Goal: Task Accomplishment & Management: Use online tool/utility

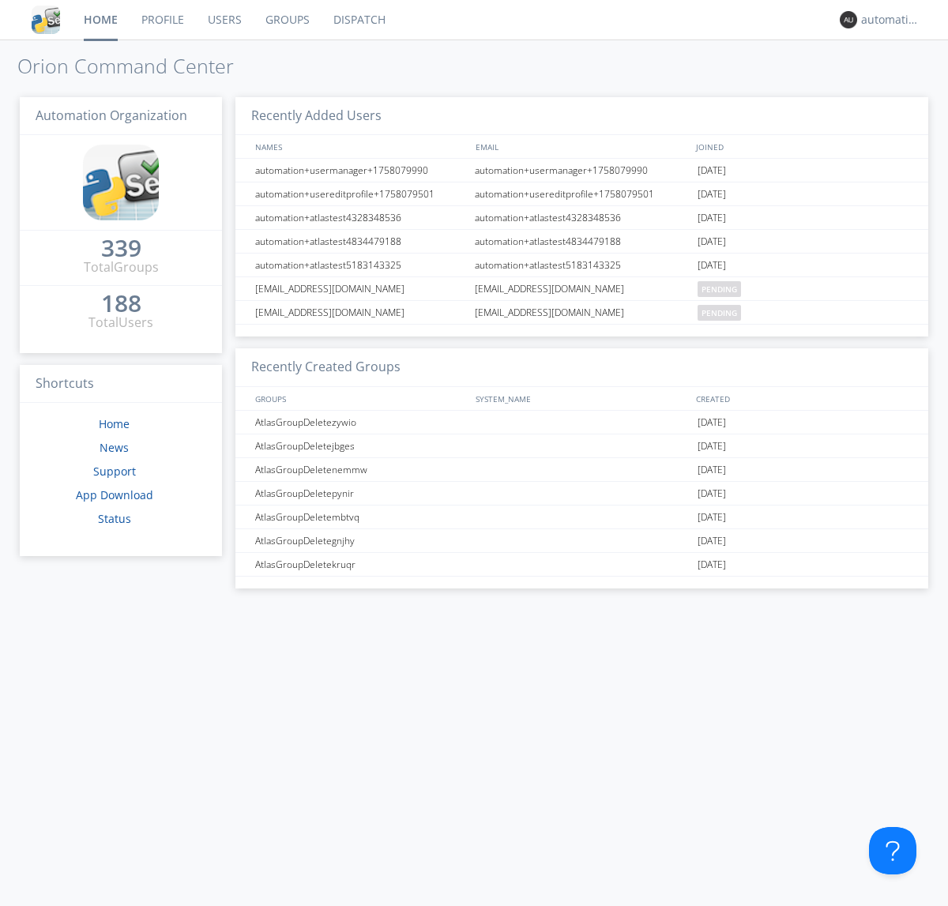
click at [358, 20] on link "Dispatch" at bounding box center [360, 20] width 76 height 40
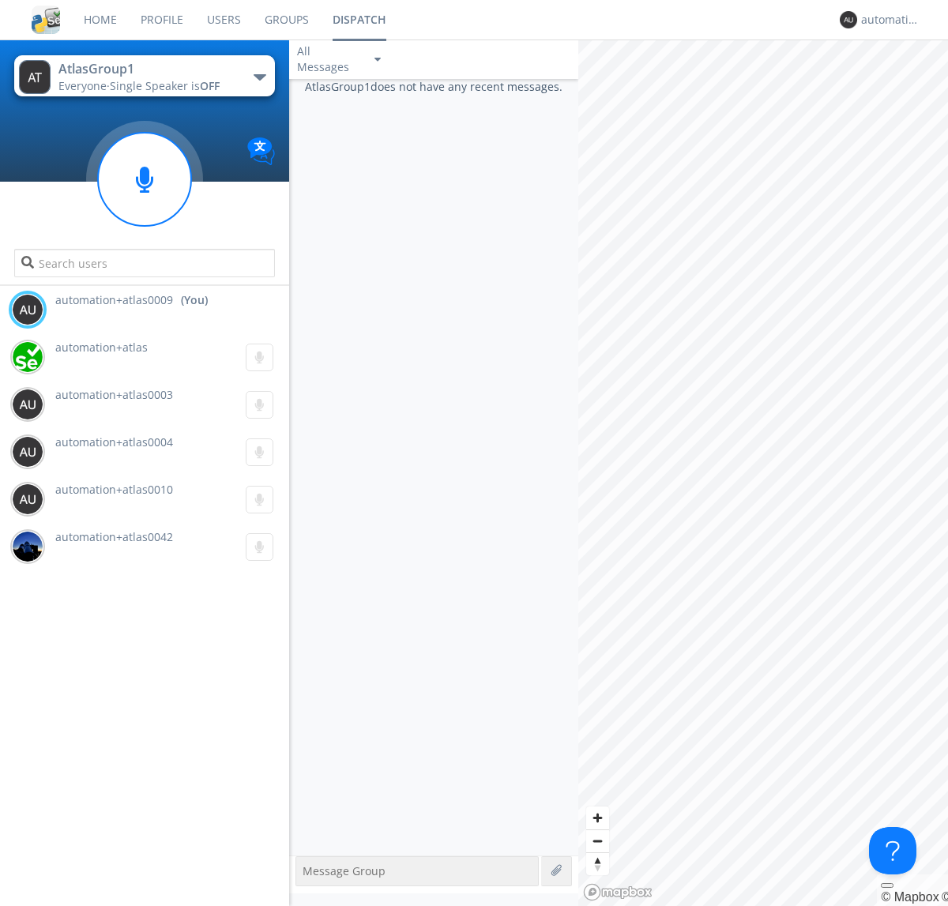
click at [259, 77] on div "button" at bounding box center [260, 77] width 13 height 6
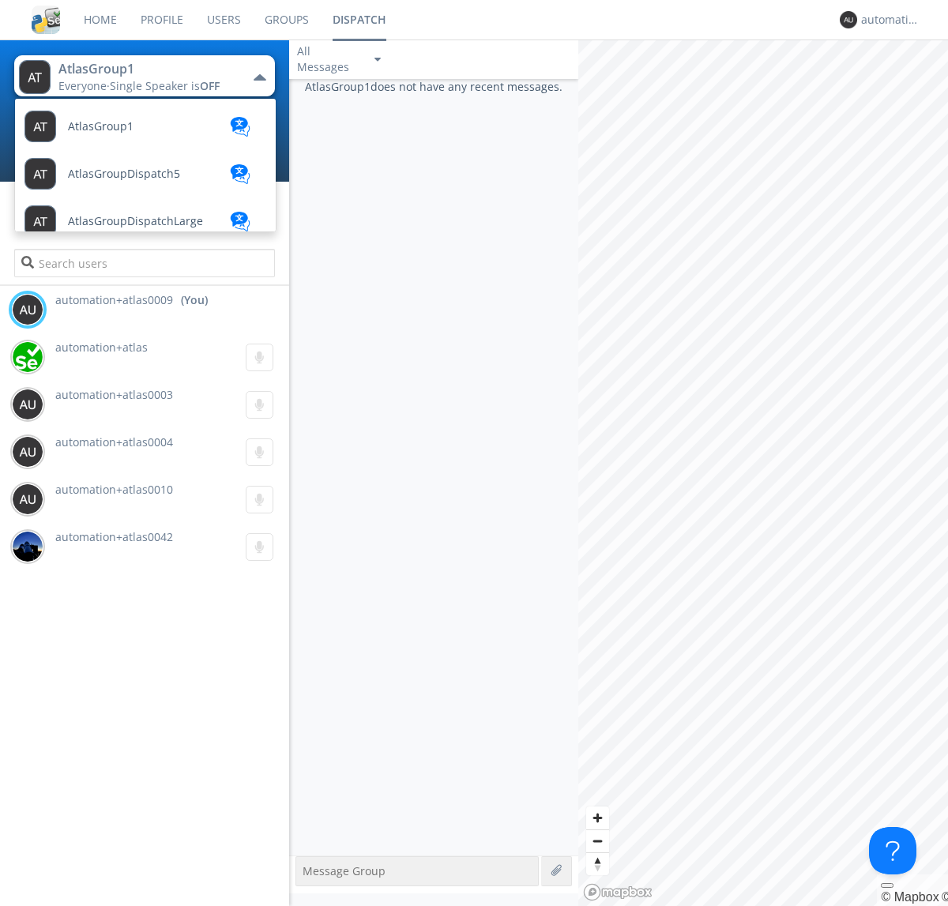
click at [122, 174] on span "AtlasGroupDispatch5" at bounding box center [124, 174] width 112 height 12
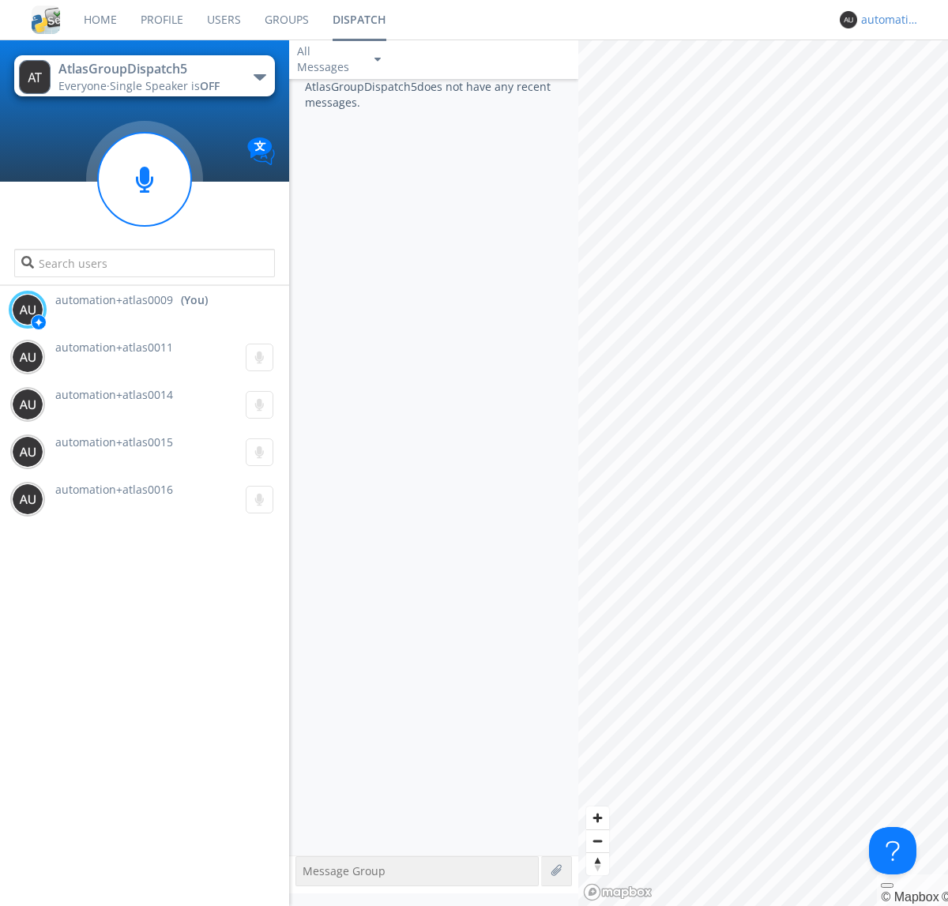
click at [886, 20] on div "automation+atlas0009" at bounding box center [890, 20] width 59 height 16
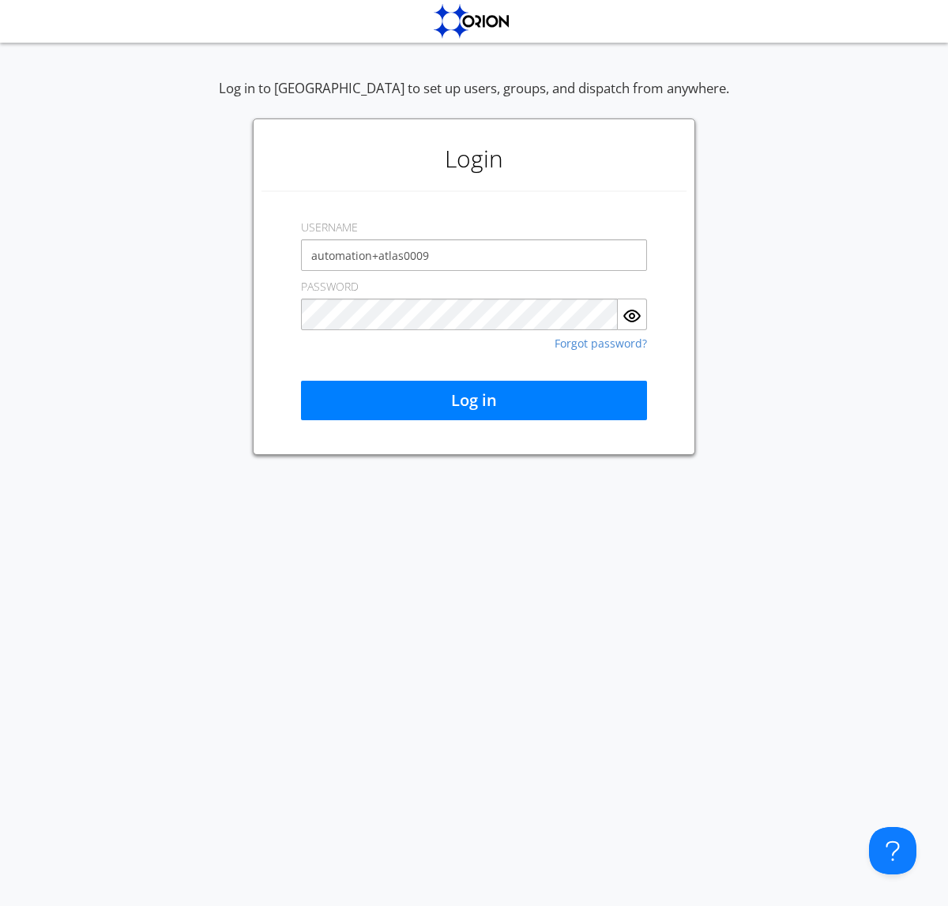
type input "automation+atlas0009"
click at [474, 401] on button "Log in" at bounding box center [474, 401] width 346 height 40
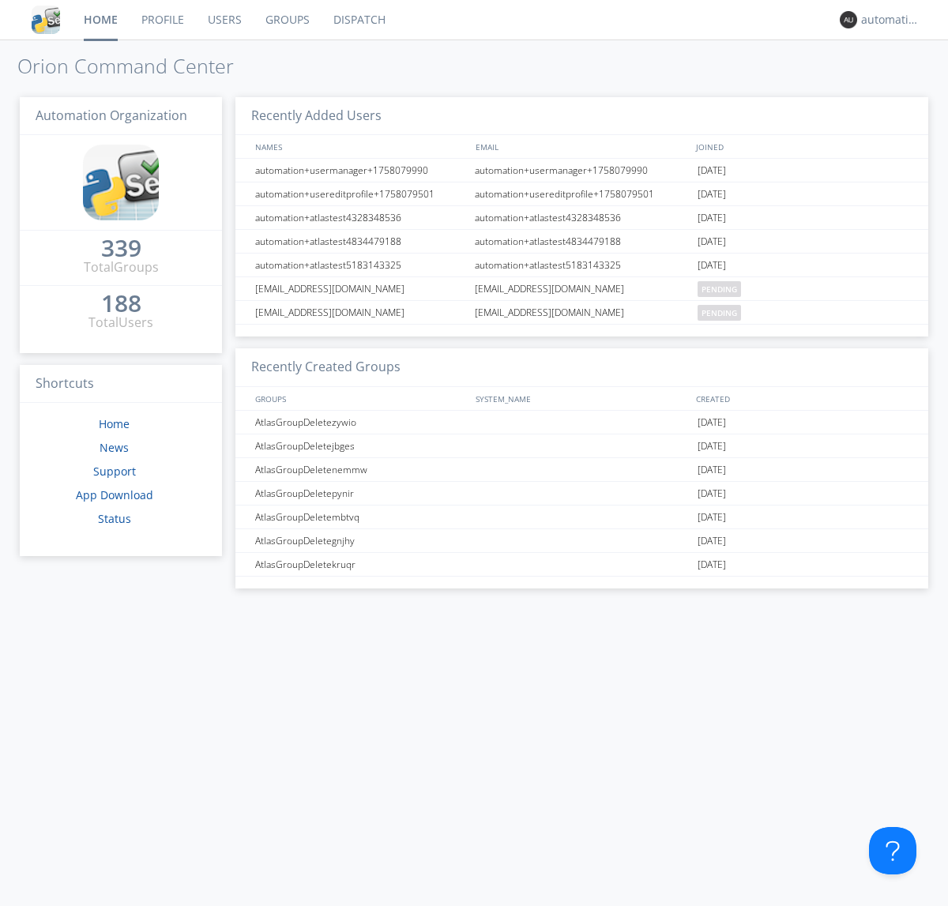
click at [358, 20] on link "Dispatch" at bounding box center [360, 20] width 76 height 40
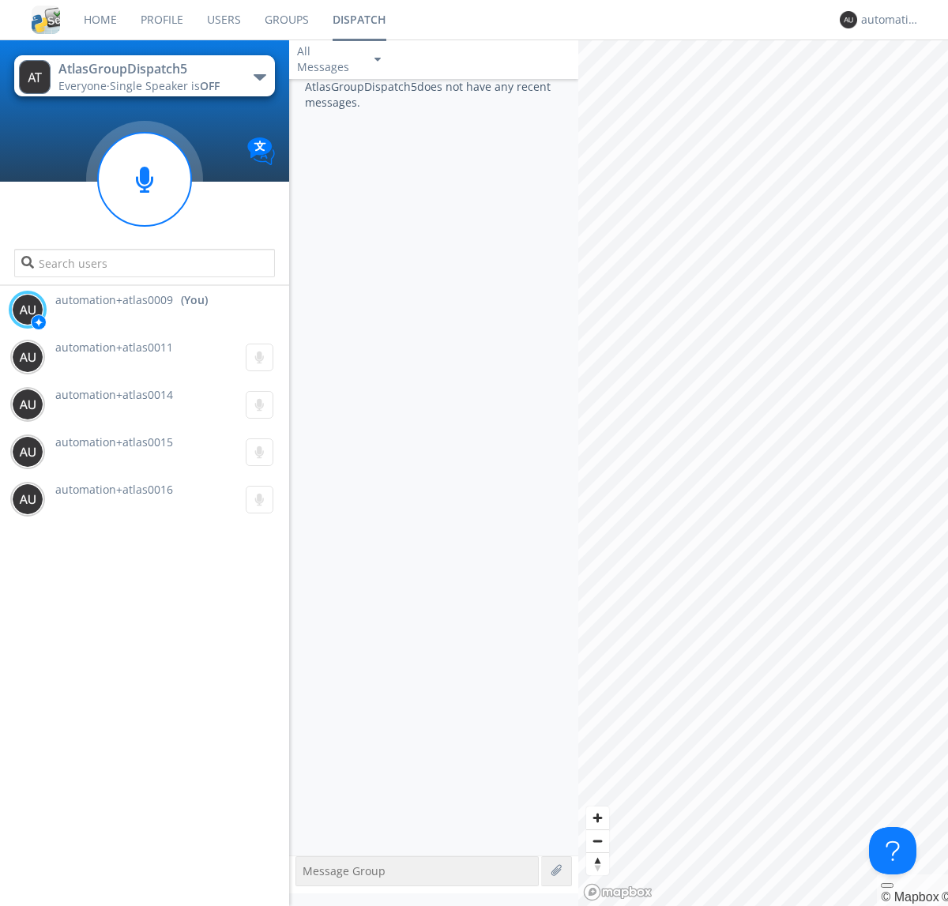
click at [259, 77] on div "button" at bounding box center [260, 77] width 13 height 6
click at [0, 0] on span "AtlasGroup1" at bounding box center [0, 0] width 0 height 0
click at [886, 20] on div "automation+atlas0009" at bounding box center [890, 20] width 59 height 16
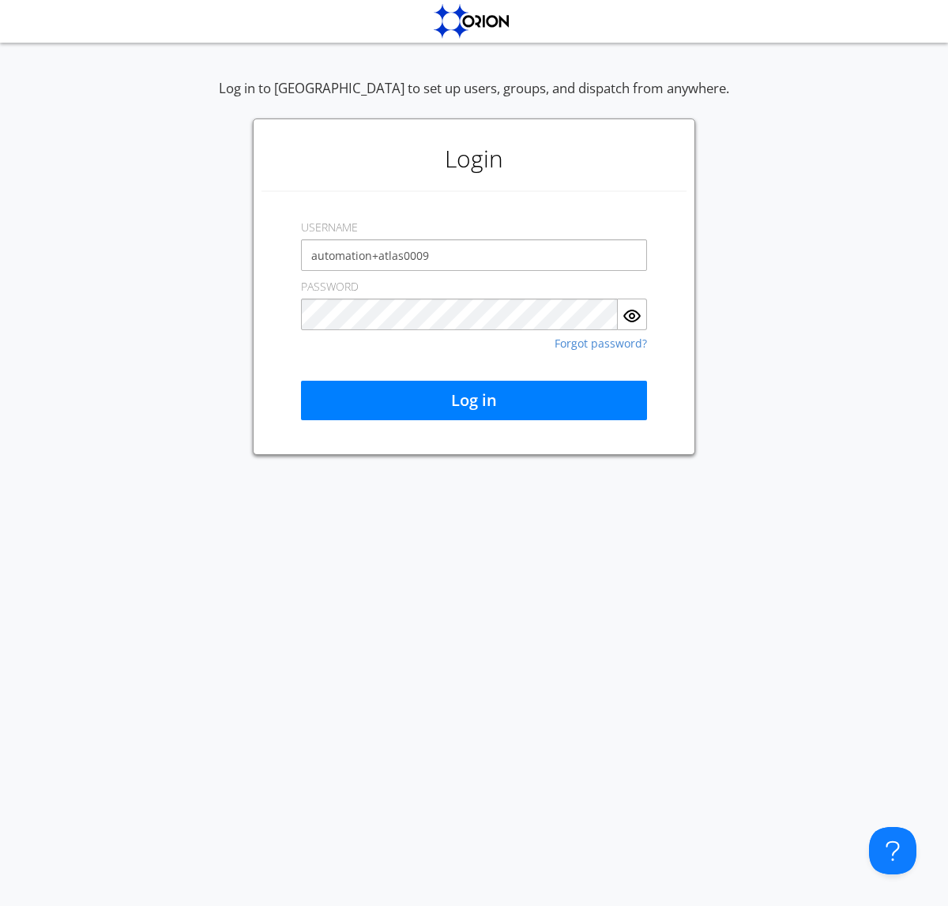
type input "automation+atlas0009"
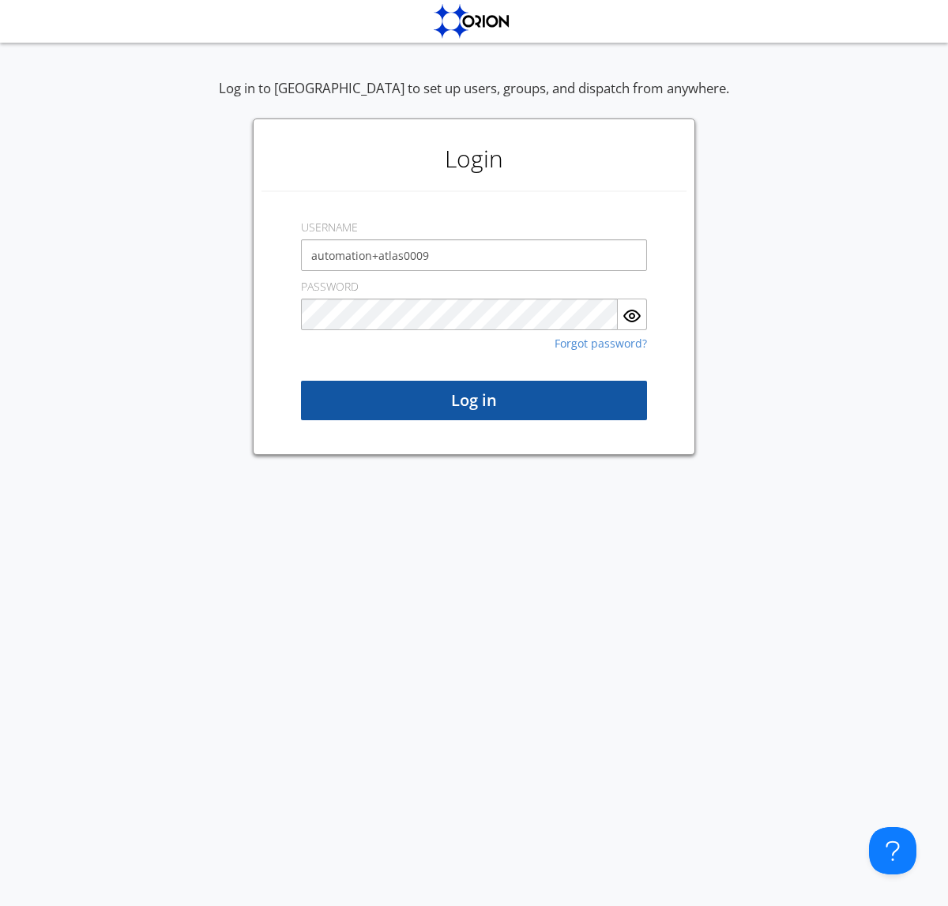
click at [474, 401] on button "Log in" at bounding box center [474, 401] width 346 height 40
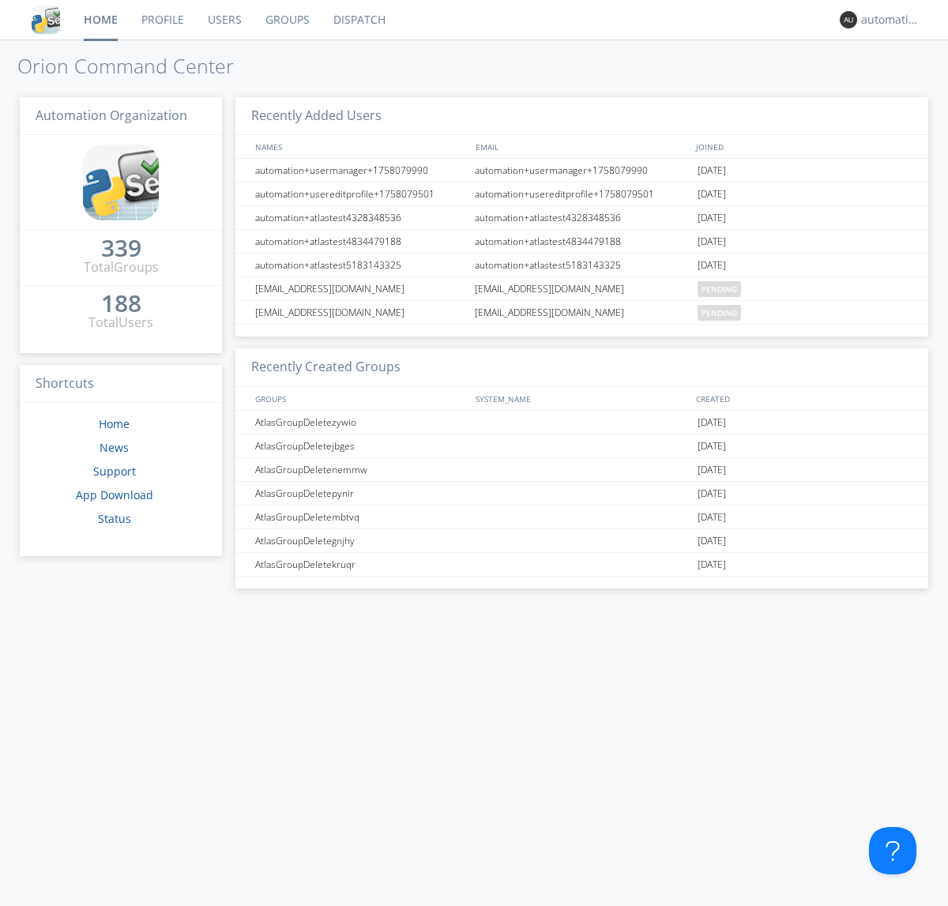
click at [358, 20] on link "Dispatch" at bounding box center [360, 20] width 76 height 40
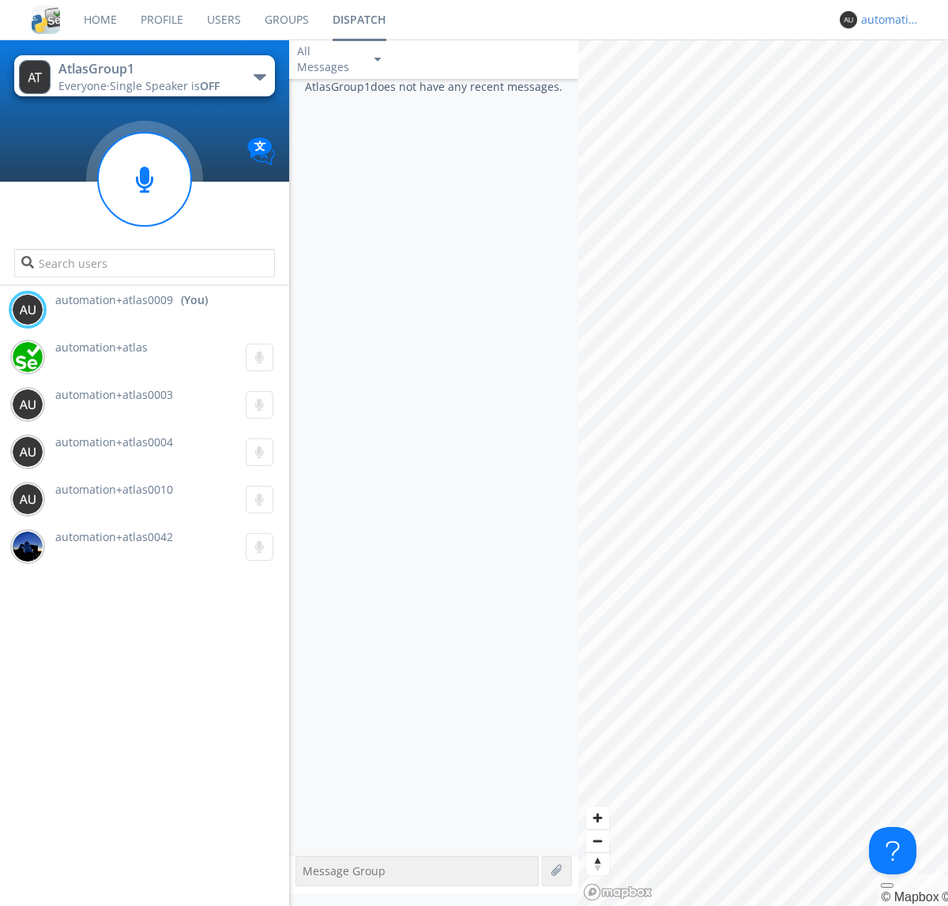
click at [886, 20] on div "automation+atlas0009" at bounding box center [890, 20] width 59 height 16
